Goal: Transaction & Acquisition: Purchase product/service

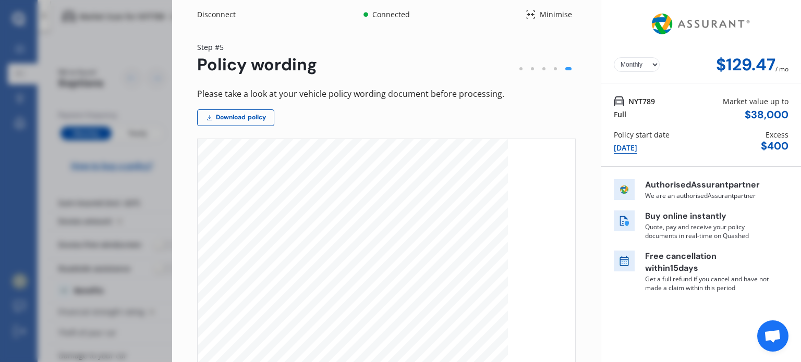
select select "Monthly"
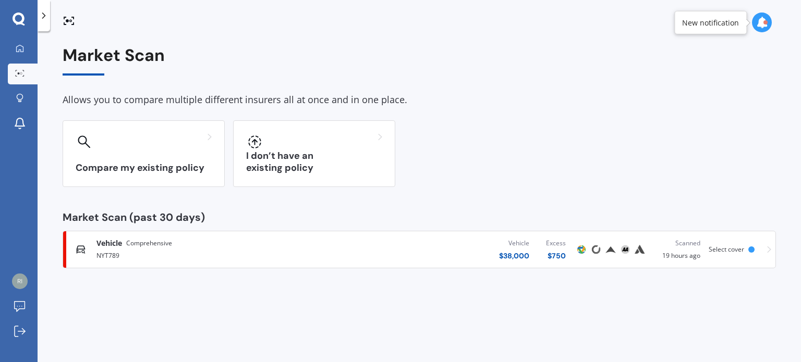
click at [154, 248] on span "Comprehensive" at bounding box center [149, 243] width 46 height 10
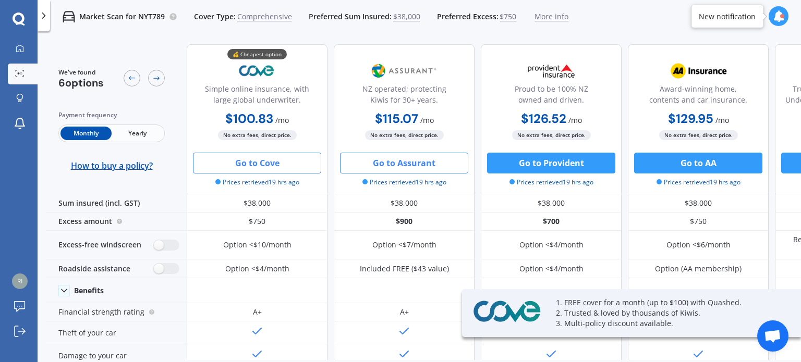
click at [247, 163] on button "Go to Cove" at bounding box center [257, 163] width 128 height 21
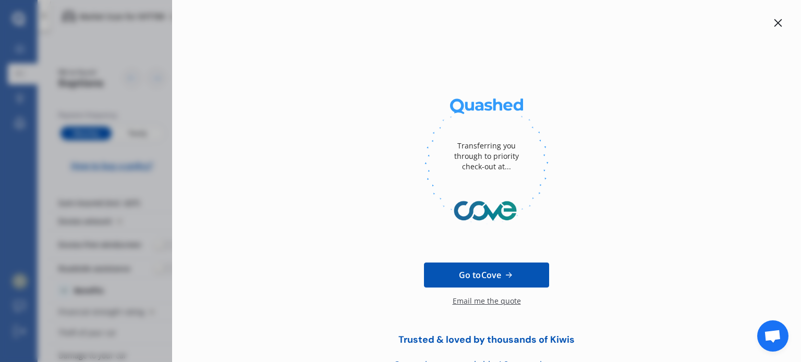
click at [774, 19] on icon at bounding box center [778, 23] width 8 height 8
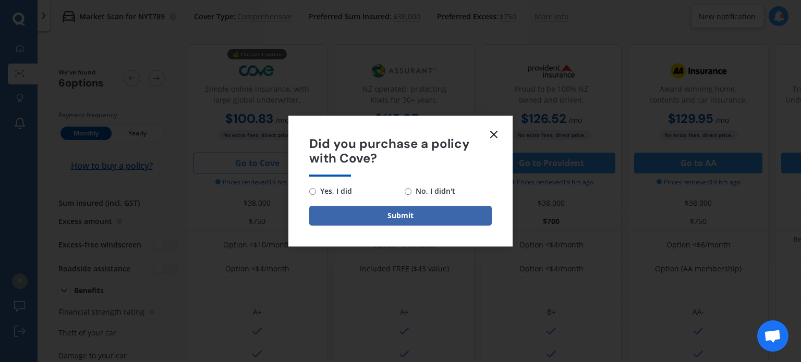
click at [491, 135] on icon at bounding box center [493, 134] width 13 height 13
